Goal: Task Accomplishment & Management: Complete application form

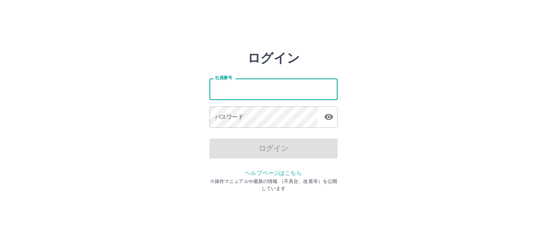
type input "*******"
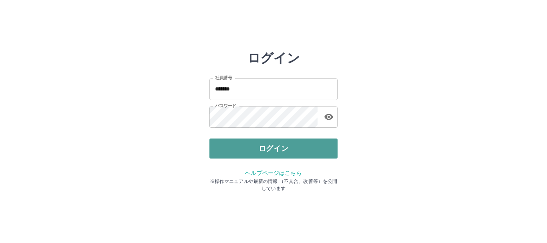
click at [274, 151] on button "ログイン" at bounding box center [273, 148] width 128 height 20
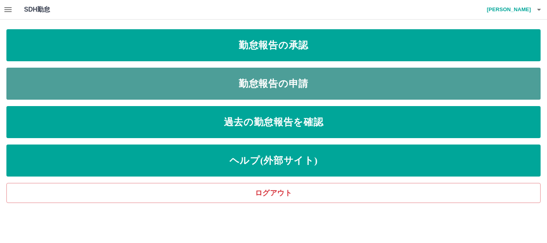
click at [282, 81] on link "勤怠報告の申請" at bounding box center [273, 84] width 534 height 32
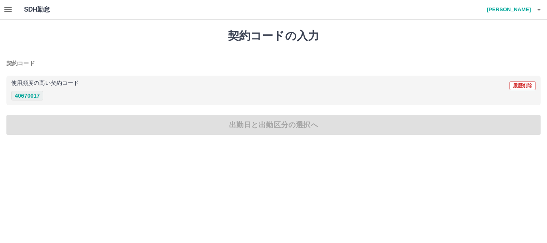
click at [28, 95] on button "40670017" at bounding box center [27, 96] width 32 height 10
type input "********"
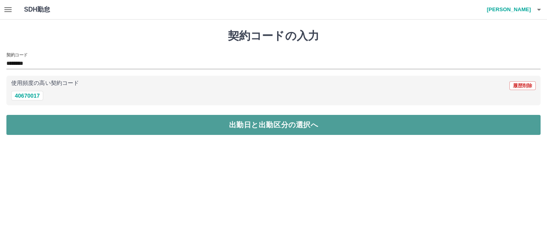
click at [36, 122] on button "出勤日と出勤区分の選択へ" at bounding box center [273, 125] width 534 height 20
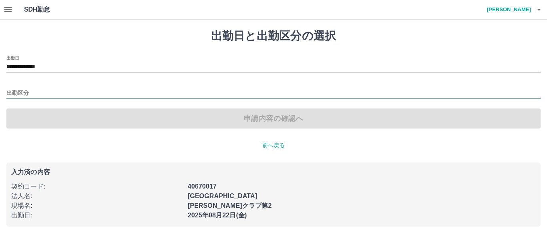
click at [26, 91] on input "出勤区分" at bounding box center [273, 93] width 534 height 10
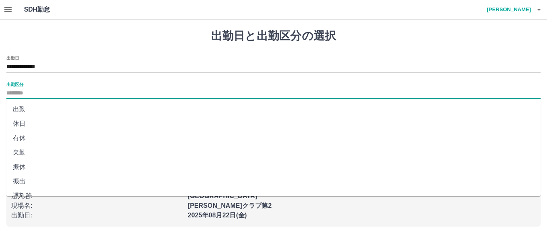
click at [22, 106] on li "出勤" at bounding box center [273, 109] width 534 height 14
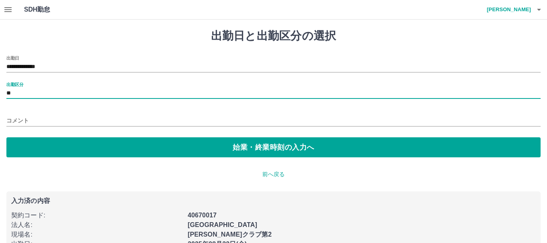
type input "**"
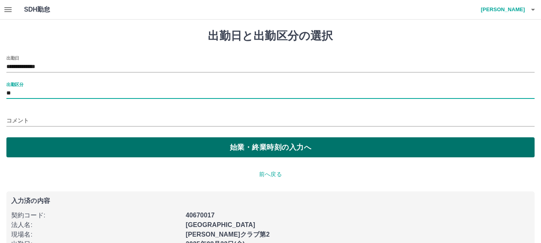
click at [33, 150] on button "始業・終業時刻の入力へ" at bounding box center [270, 147] width 528 height 20
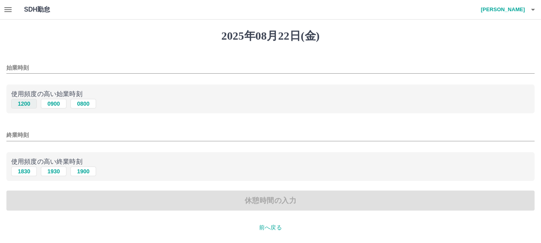
click at [31, 104] on button "1200" at bounding box center [24, 104] width 26 height 10
type input "****"
click at [20, 170] on button "1830" at bounding box center [24, 171] width 26 height 10
type input "****"
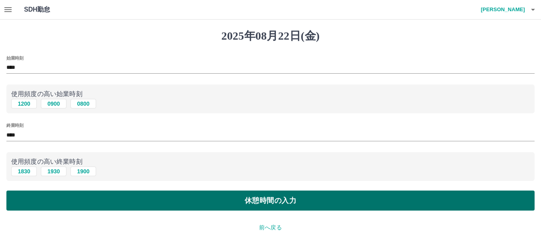
click at [74, 202] on button "休憩時間の入力" at bounding box center [270, 200] width 528 height 20
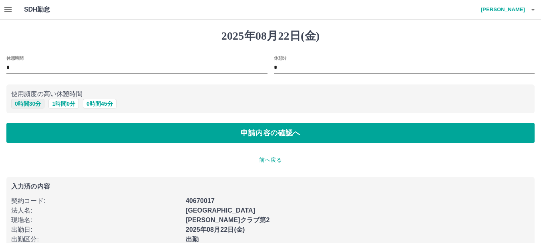
click at [30, 103] on button "0 時間 30 分" at bounding box center [27, 104] width 33 height 10
type input "**"
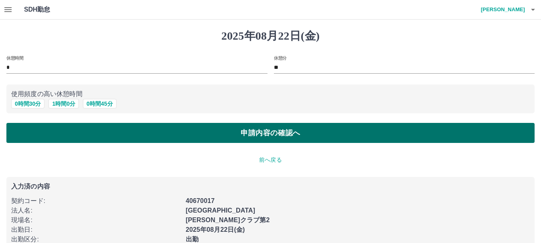
click at [138, 138] on button "申請内容の確認へ" at bounding box center [270, 133] width 528 height 20
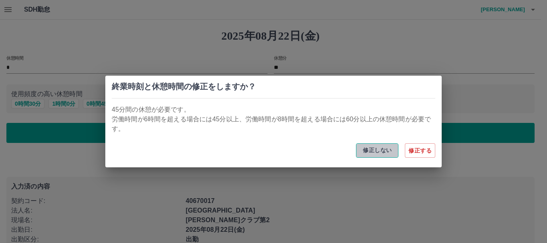
click at [373, 152] on button "修正しない" at bounding box center [377, 150] width 42 height 14
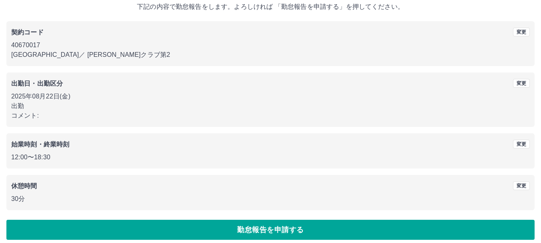
scroll to position [57, 0]
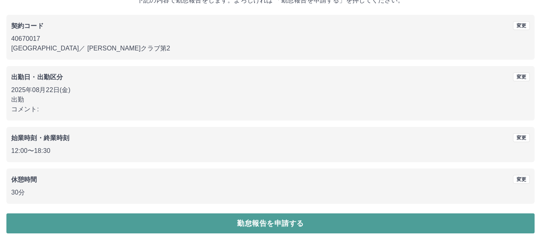
click at [343, 218] on button "勤怠報告を申請する" at bounding box center [270, 223] width 528 height 20
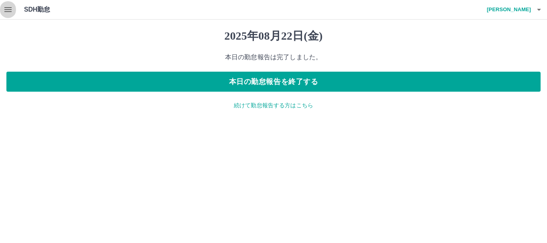
click at [4, 11] on icon "button" at bounding box center [8, 10] width 10 height 10
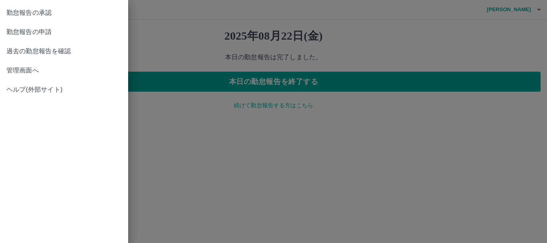
click at [46, 14] on span "勤怠報告の承認" at bounding box center [63, 13] width 115 height 10
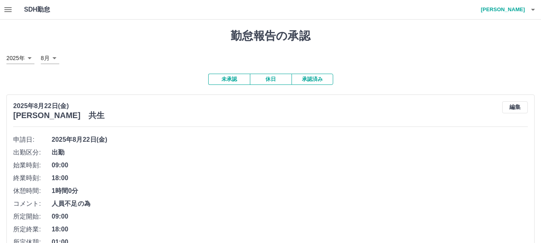
scroll to position [160, 0]
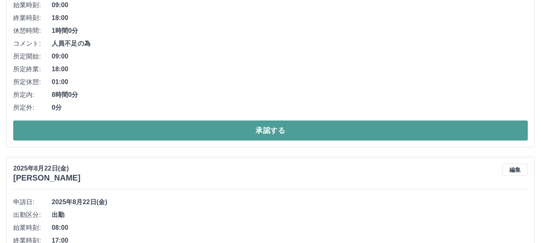
click at [155, 122] on button "承認する" at bounding box center [270, 130] width 514 height 20
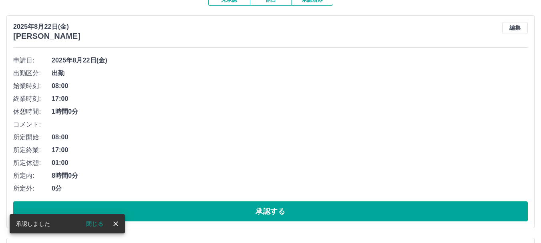
scroll to position [200, 0]
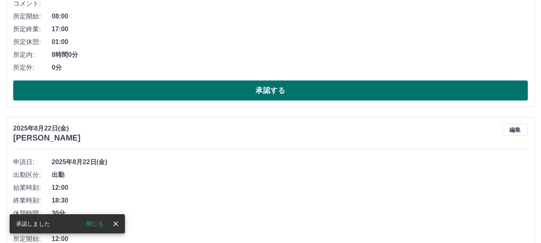
click at [208, 92] on button "承認する" at bounding box center [270, 90] width 514 height 20
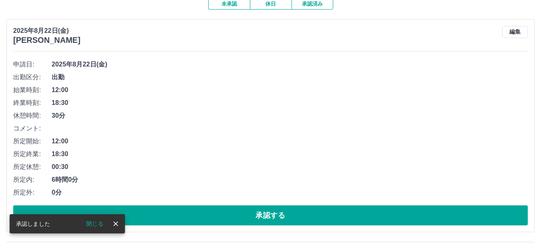
scroll to position [120, 0]
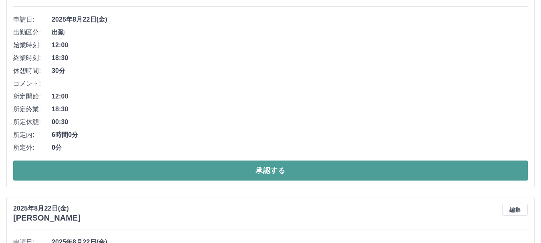
click at [201, 166] on button "承認する" at bounding box center [270, 170] width 514 height 20
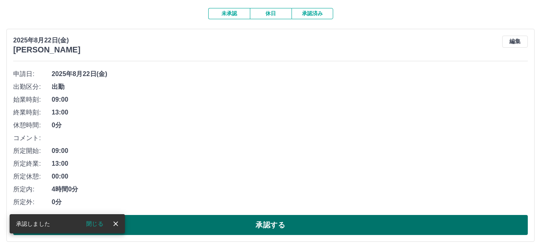
scroll to position [160, 0]
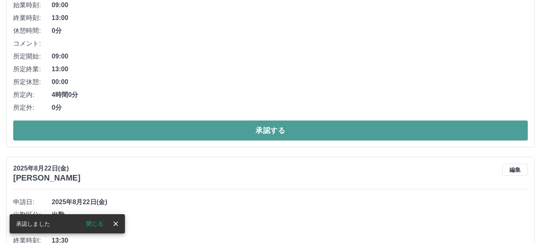
click at [210, 135] on button "承認する" at bounding box center [270, 130] width 514 height 20
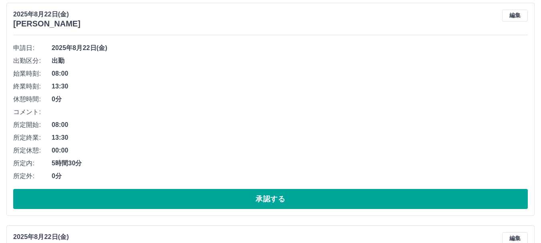
scroll to position [120, 0]
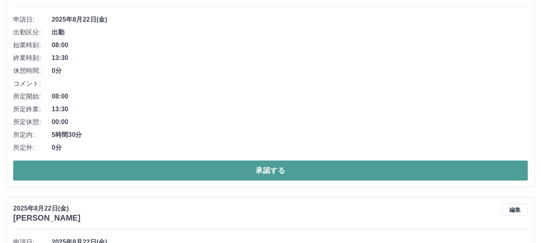
click at [172, 174] on button "承認する" at bounding box center [270, 170] width 514 height 20
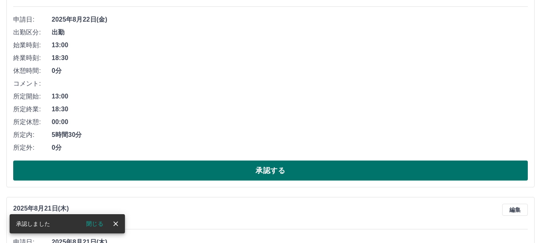
click at [173, 173] on button "承認する" at bounding box center [270, 170] width 514 height 20
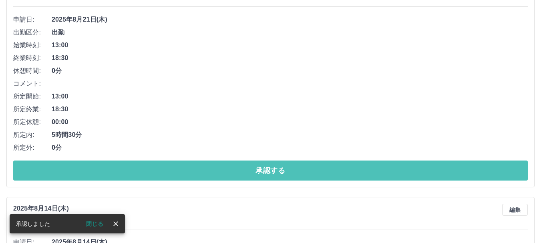
click at [173, 173] on button "承認する" at bounding box center [270, 170] width 514 height 20
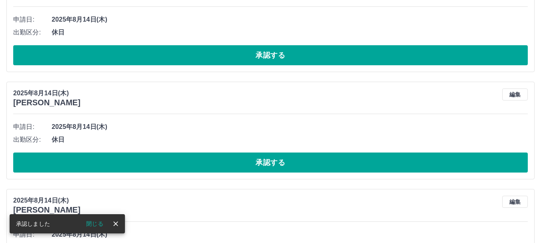
scroll to position [0, 0]
